Goal: Task Accomplishment & Management: Manage account settings

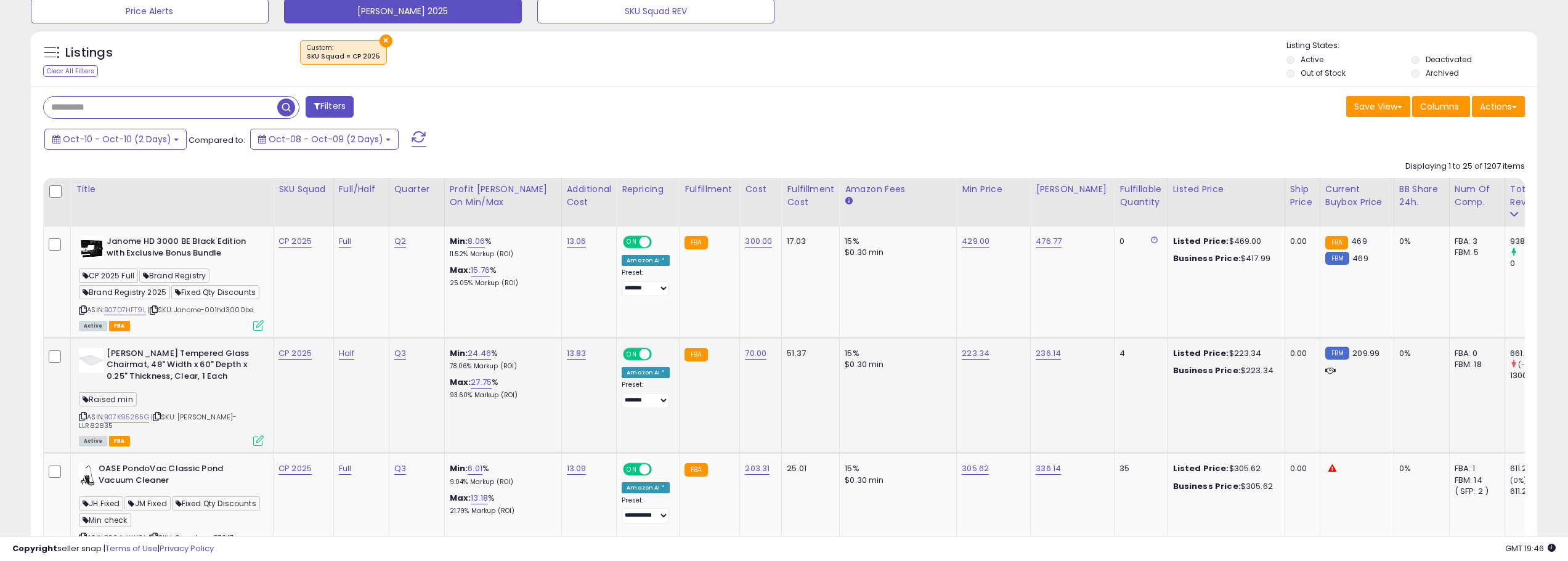
scroll to position [480, 0]
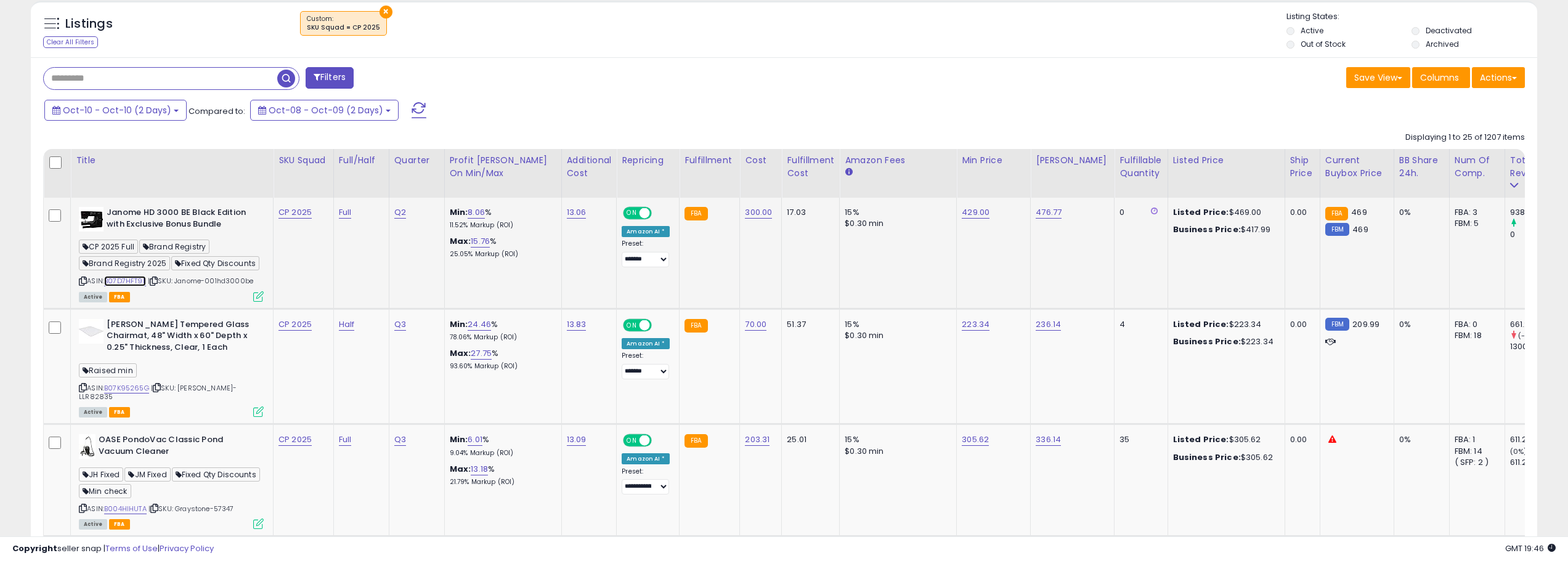
click at [140, 279] on link "B07D7HFT9L" at bounding box center [125, 281] width 42 height 10
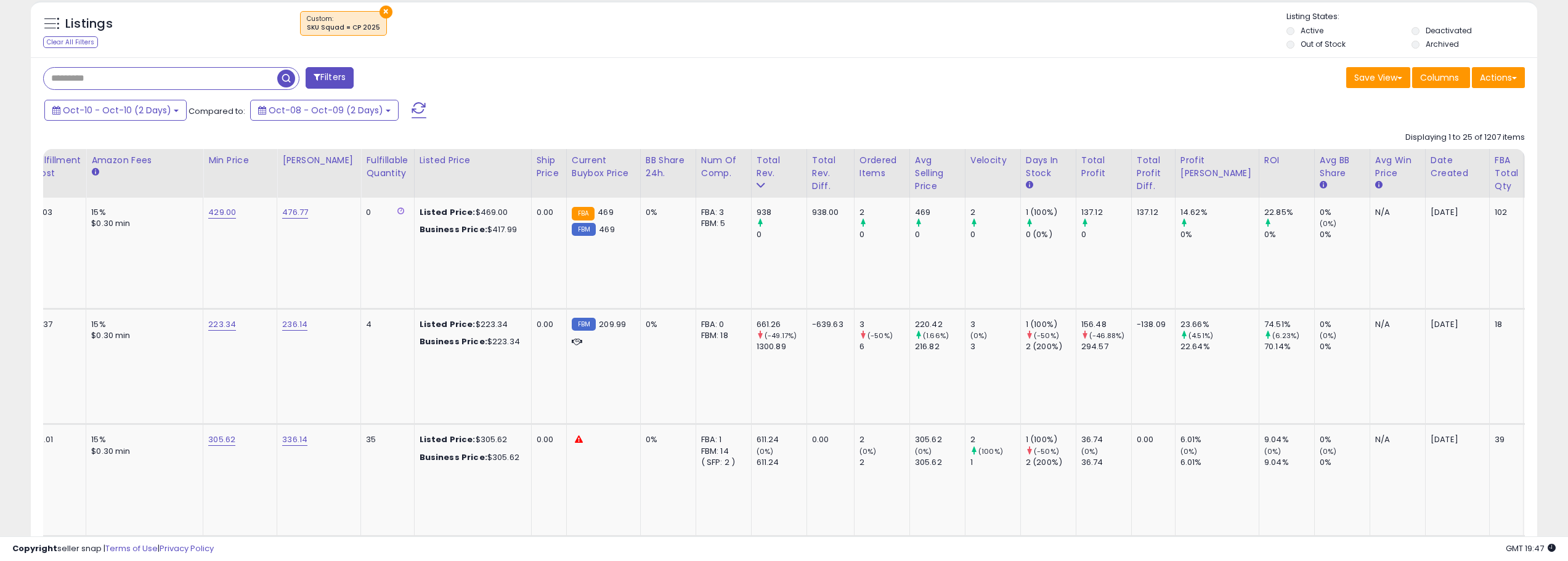
scroll to position [0, 0]
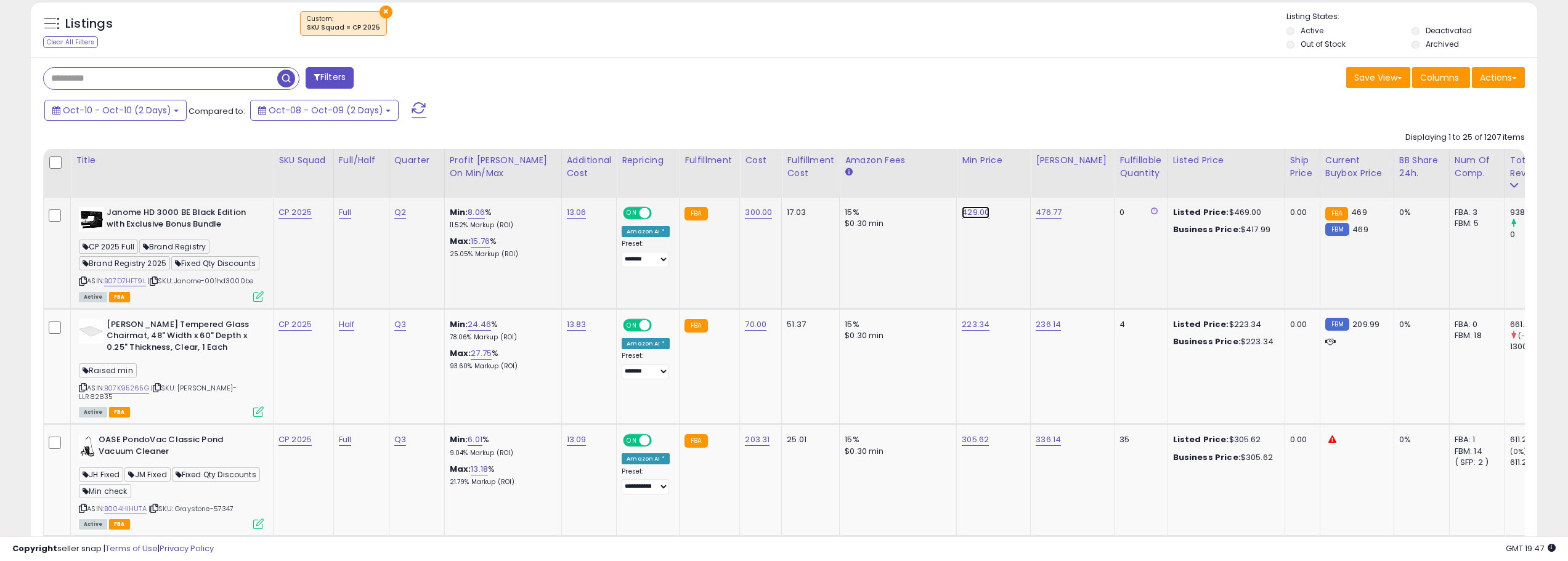
click at [977, 217] on link "429.00" at bounding box center [975, 212] width 27 height 12
type input "***"
click button "submit" at bounding box center [1010, 181] width 21 height 18
click at [173, 82] on input "text" at bounding box center [161, 78] width 233 height 22
type input "**********"
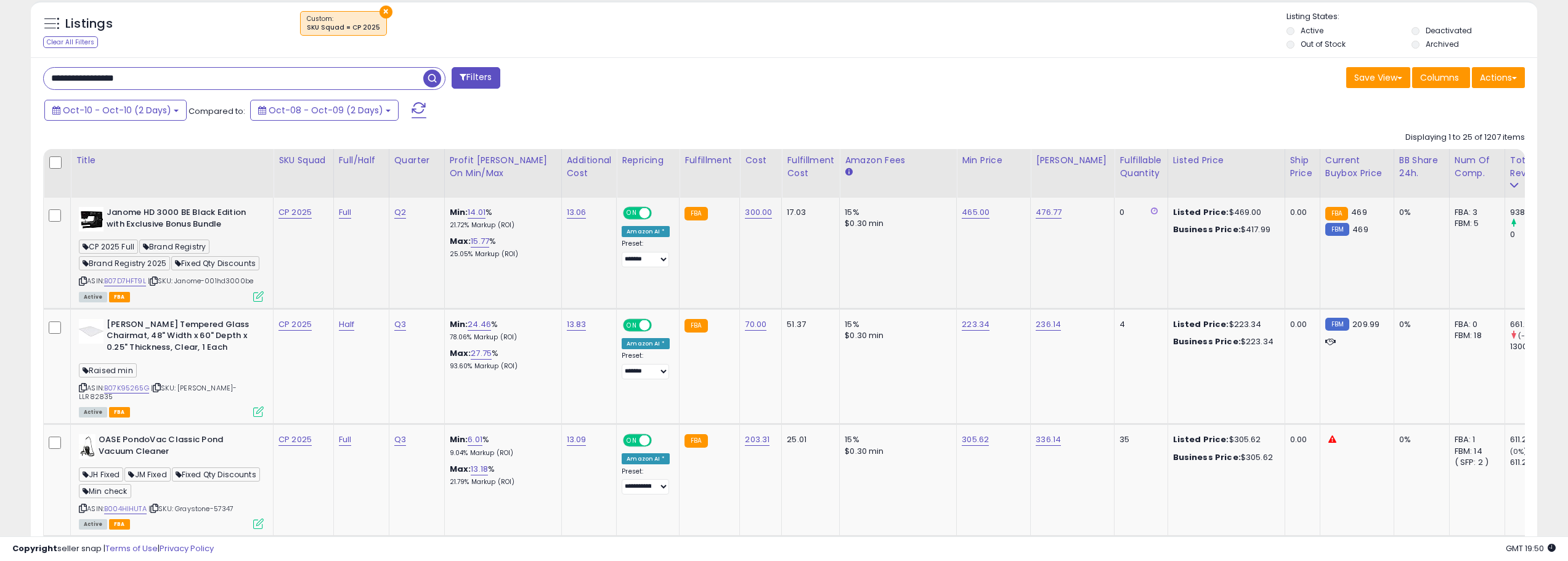
click at [387, 15] on div "×" at bounding box center [786, 28] width 1002 height 34
click at [382, 14] on button "×" at bounding box center [386, 12] width 13 height 13
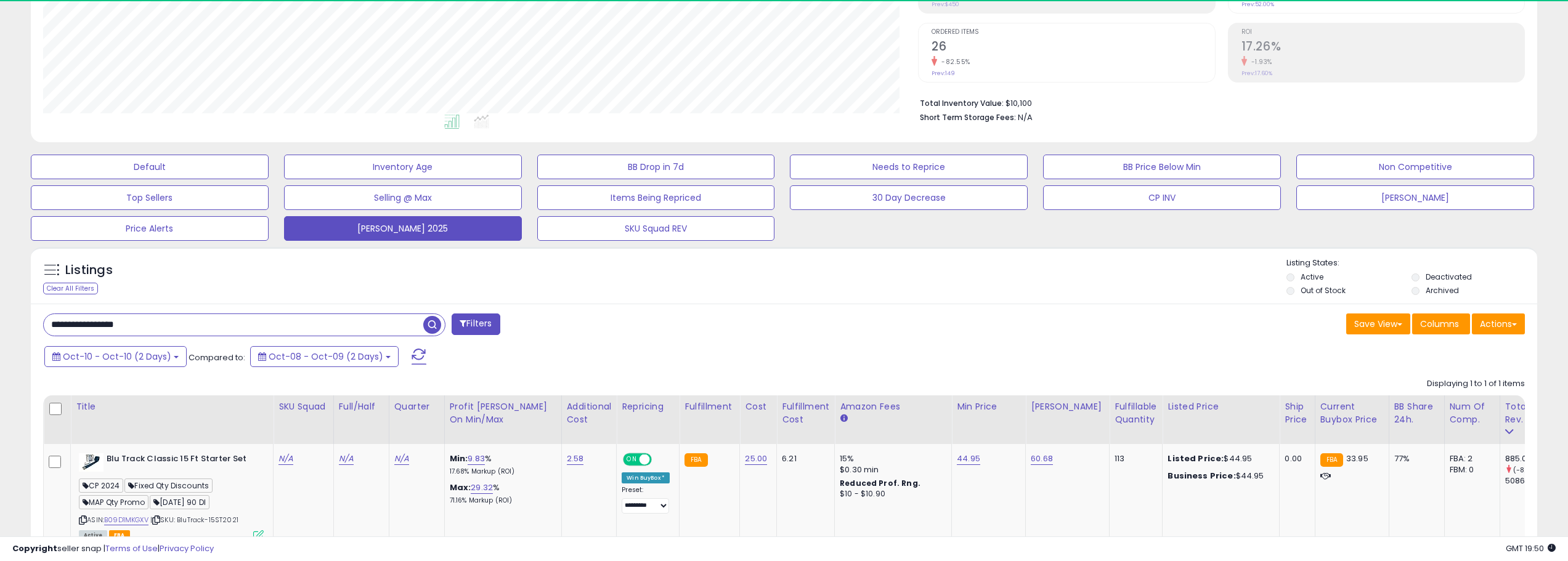
scroll to position [252, 876]
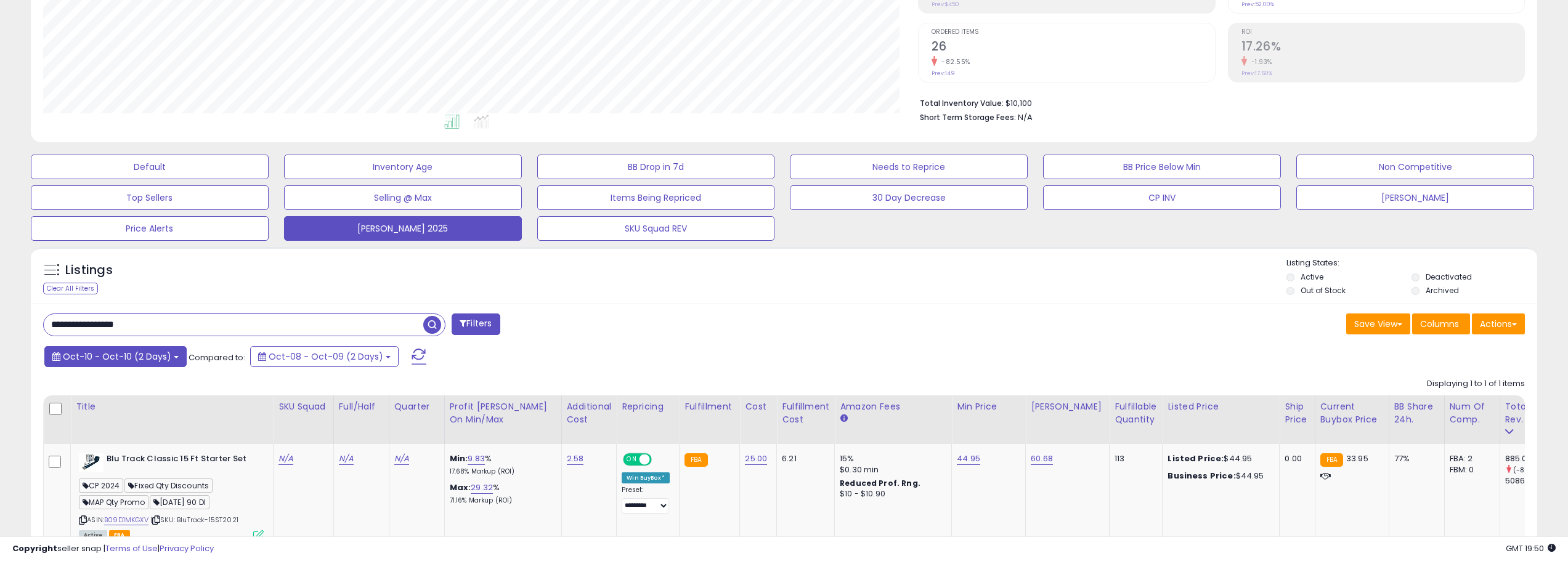
click at [164, 352] on span "Oct-10 - Oct-10 (2 Days)" at bounding box center [117, 356] width 108 height 12
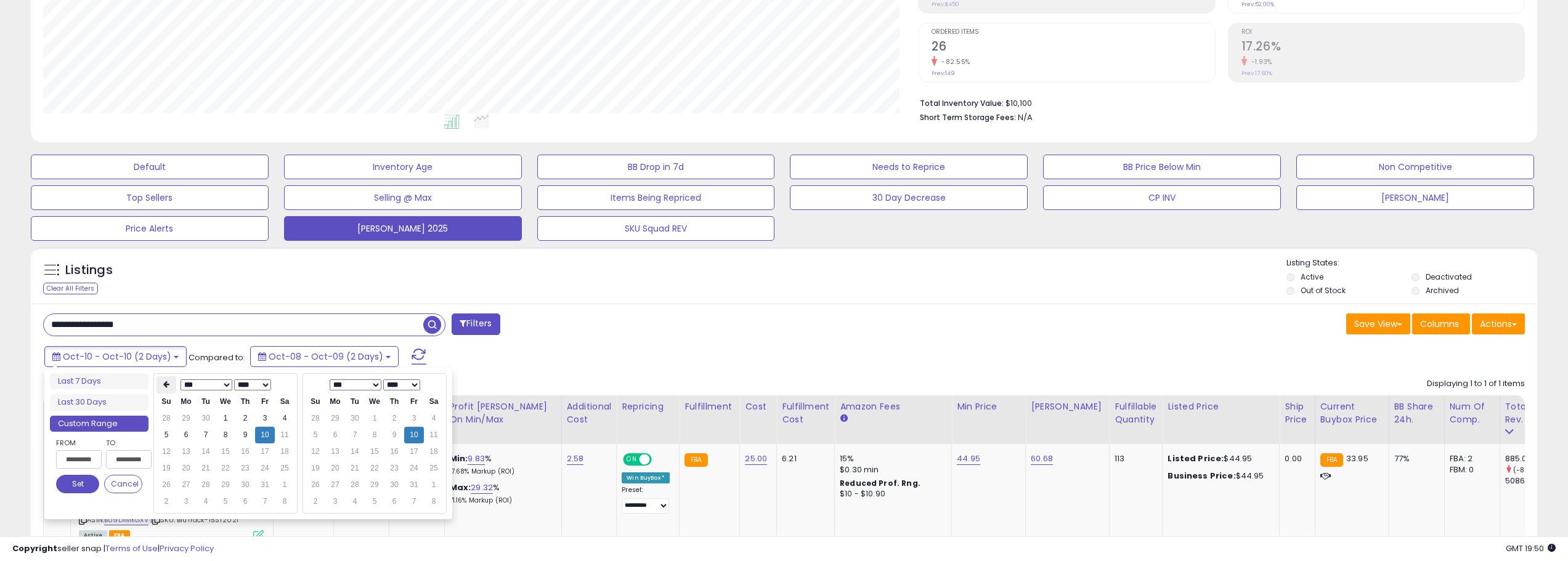
click at [165, 388] on icon at bounding box center [166, 384] width 6 height 8
click at [284, 387] on icon at bounding box center [285, 384] width 6 height 8
click at [189, 416] on td "1" at bounding box center [186, 418] width 20 height 17
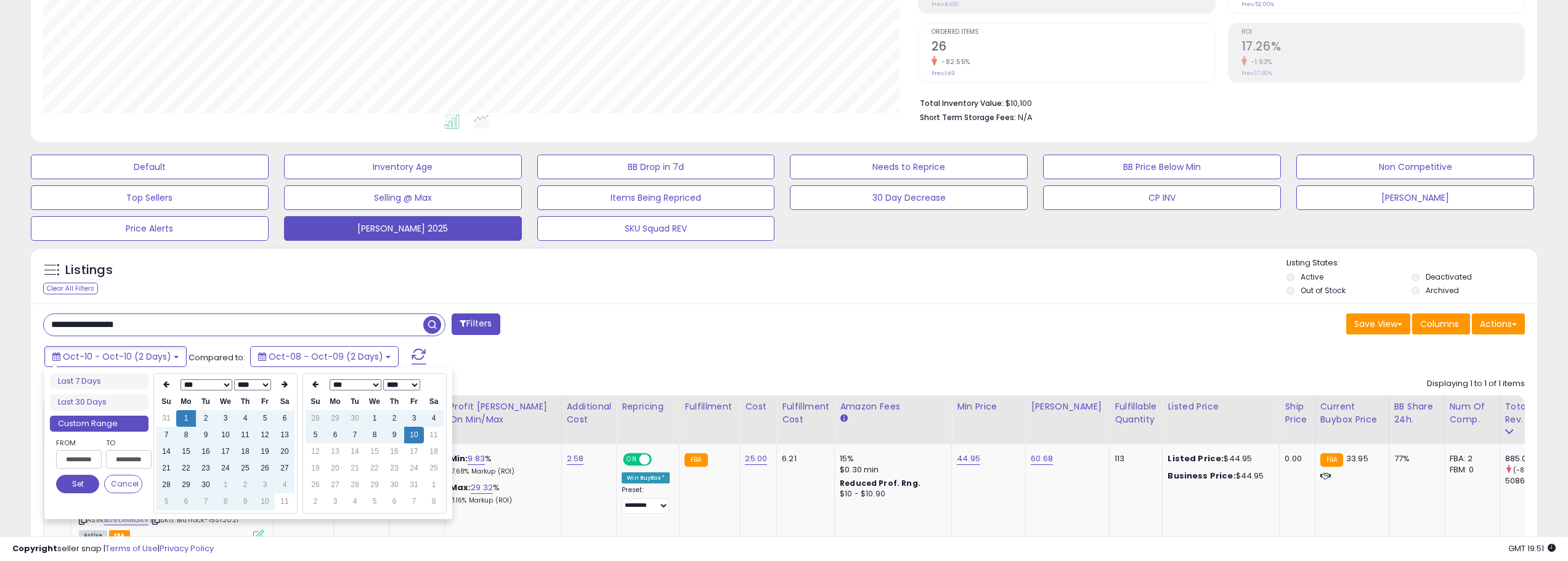
type input "**********"
drag, startPoint x: 78, startPoint y: 482, endPoint x: 96, endPoint y: 482, distance: 18.0
click at [77, 482] on button "Set" at bounding box center [78, 484] width 43 height 18
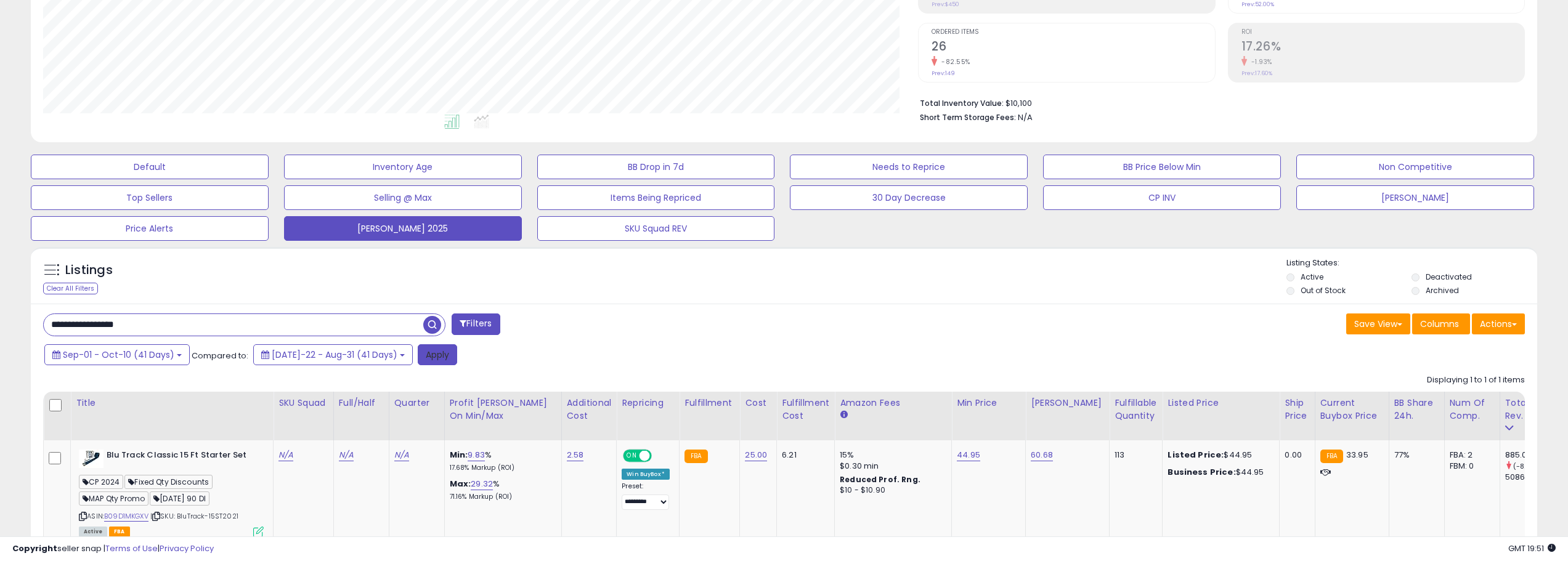
click at [418, 362] on button "Apply" at bounding box center [437, 354] width 40 height 21
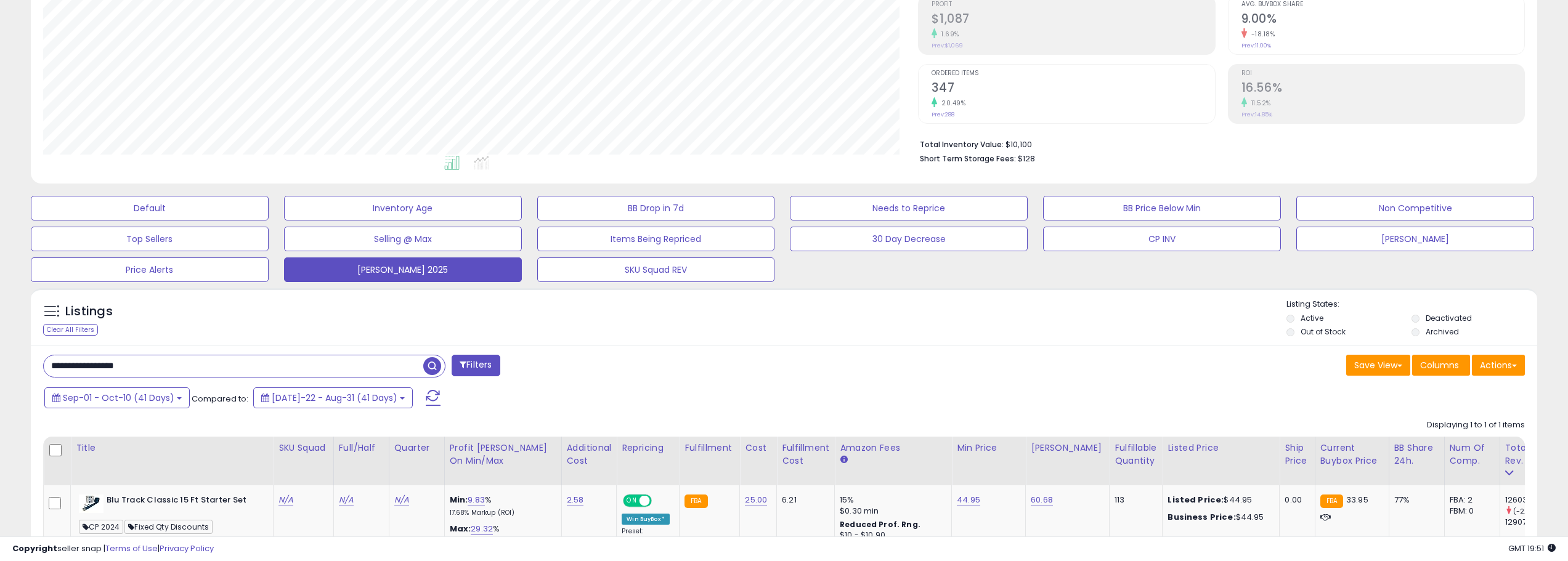
scroll to position [325, 0]
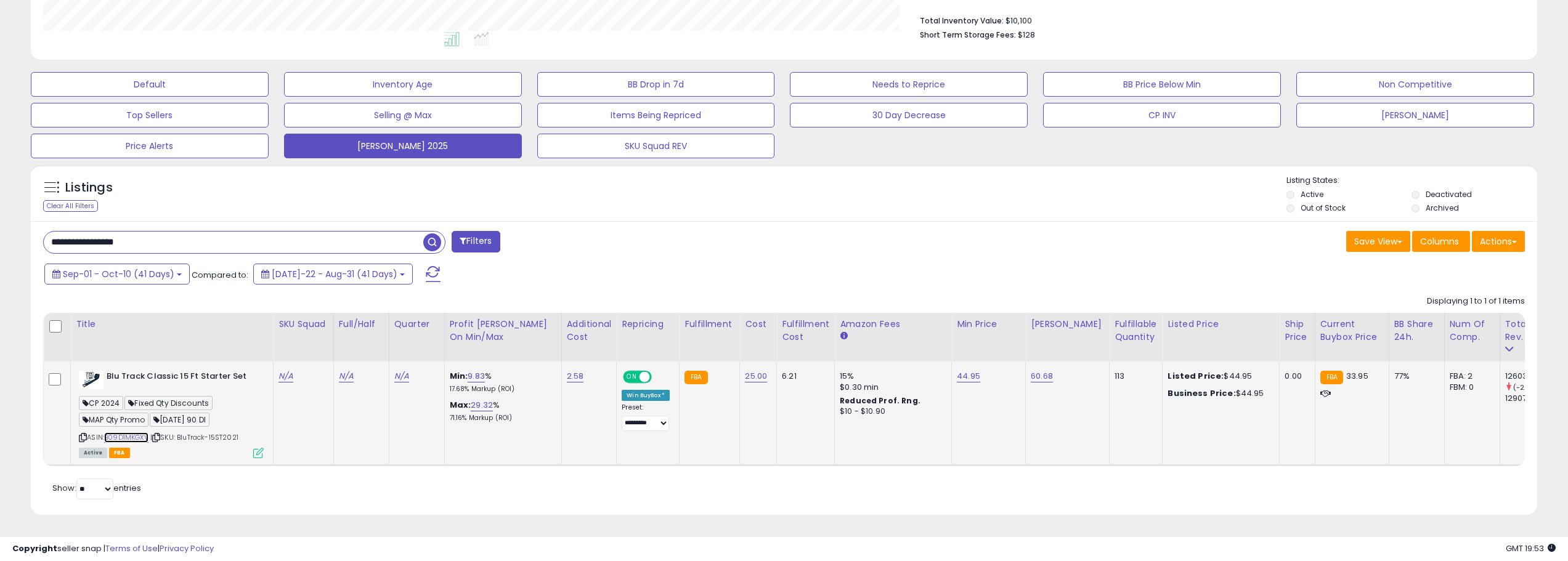
click at [148, 432] on link "B09D1MKGXV" at bounding box center [126, 437] width 45 height 10
